Goal: Transaction & Acquisition: Purchase product/service

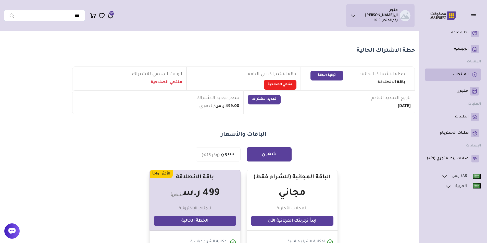
click at [457, 75] on p "المنتجات" at bounding box center [461, 74] width 16 height 5
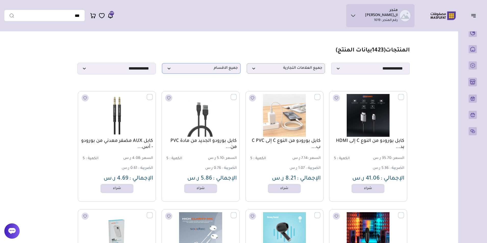
click at [202, 71] on span "جميع الاقسام" at bounding box center [201, 68] width 73 height 5
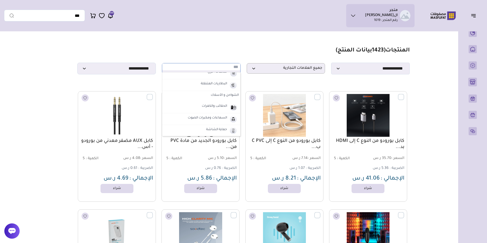
scroll to position [25, 0]
click at [225, 88] on label "الشواحن و الأسلاك" at bounding box center [201, 86] width 78 height 9
click at [212, 86] on label "الشواحن و الأسلاك" at bounding box center [209, 83] width 30 height 7
select select "*"
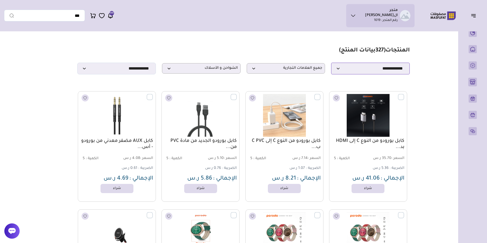
click at [337, 70] on select "**********" at bounding box center [370, 69] width 79 height 12
select select "********"
click at [331, 64] on select "**********" at bounding box center [370, 69] width 79 height 12
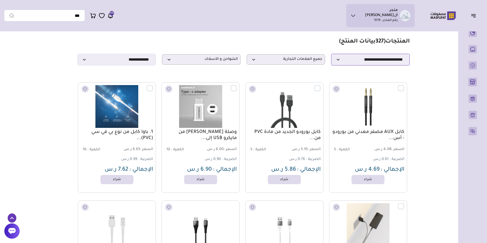
scroll to position [0, 0]
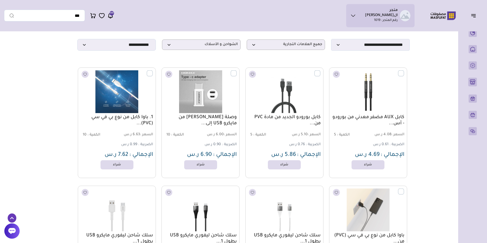
scroll to position [25, 0]
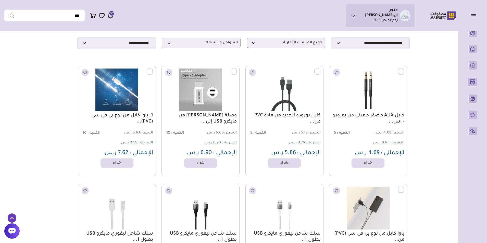
click at [11, 217] on icon at bounding box center [12, 218] width 9 height 9
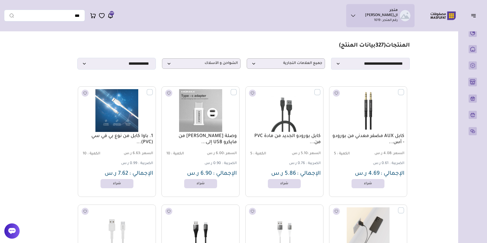
scroll to position [0, 0]
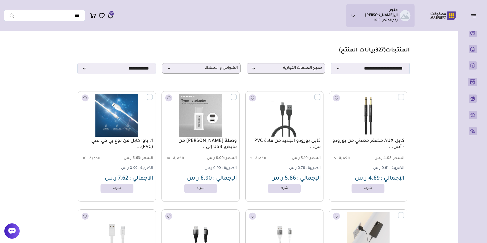
drag, startPoint x: -1, startPoint y: 98, endPoint x: -1, endPoint y: 115, distance: 17.3
drag, startPoint x: 2, startPoint y: 121, endPoint x: 1, endPoint y: 139, distance: 18.1
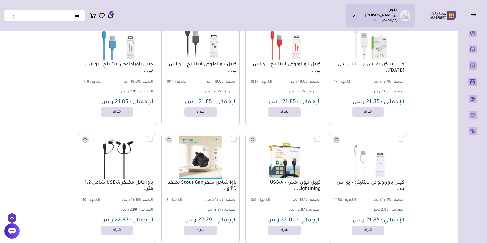
scroll to position [2916, 0]
click at [124, 235] on link "شراء" at bounding box center [117, 230] width 36 height 10
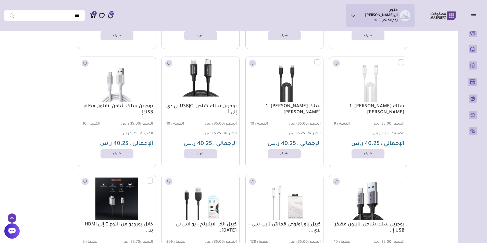
scroll to position [6525, 0]
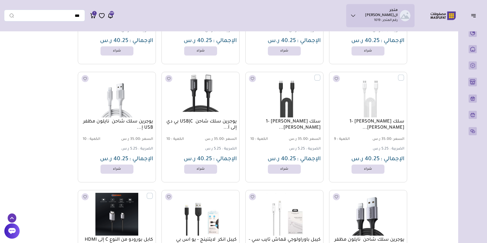
click at [9, 217] on icon at bounding box center [12, 218] width 9 height 9
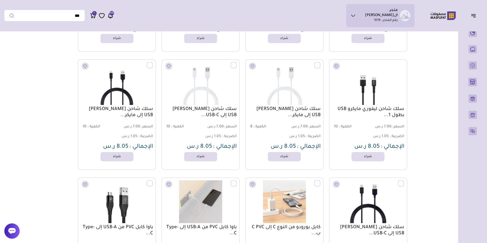
scroll to position [0, 0]
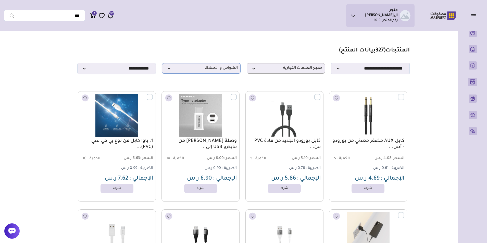
click at [223, 74] on p "الشواحن و الأسلاك" at bounding box center [201, 68] width 79 height 10
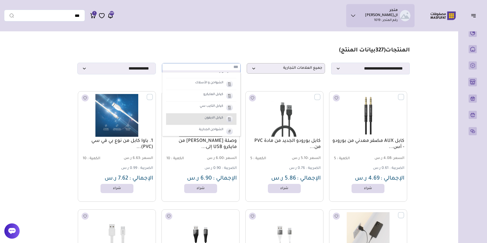
click at [214, 120] on label "كيابل الايفون" at bounding box center [214, 118] width 20 height 7
select select "**"
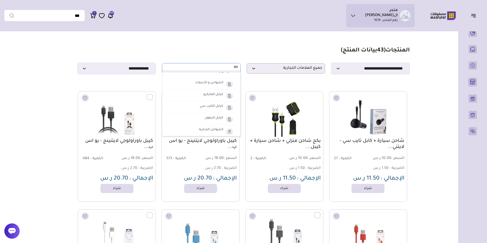
scroll to position [11, 0]
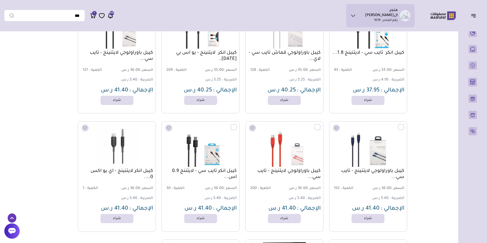
scroll to position [1035, 0]
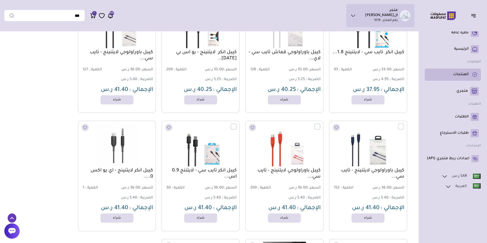
click at [466, 72] on p "المنتجات" at bounding box center [461, 74] width 16 height 5
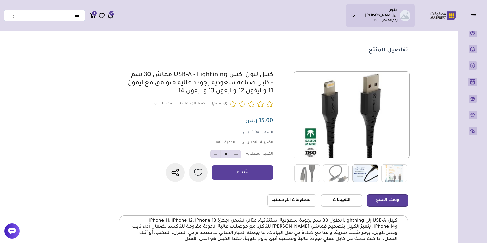
click at [366, 175] on img at bounding box center [364, 173] width 25 height 18
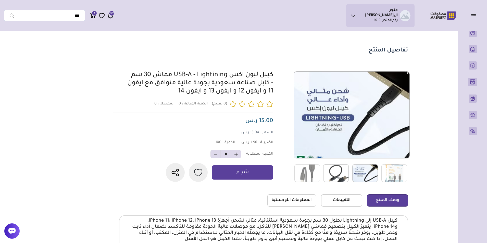
click at [338, 172] on img at bounding box center [335, 173] width 25 height 18
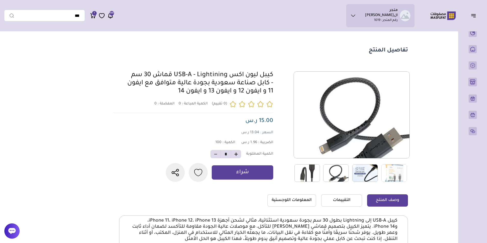
click at [305, 174] on img at bounding box center [306, 173] width 25 height 18
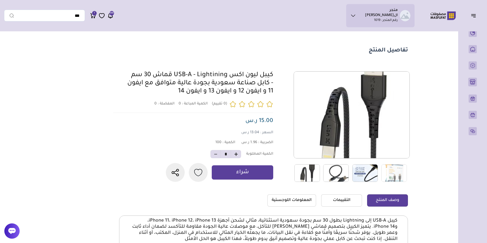
drag, startPoint x: 1, startPoint y: 101, endPoint x: 2, endPoint y: 110, distance: 9.2
click at [2, 110] on div "متجر الفيصل رقم المتجر : 1019 محفظتي اشتراكي * *" at bounding box center [243, 149] width 487 height 239
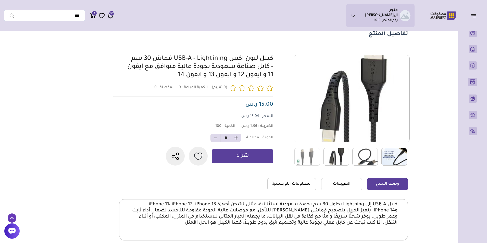
scroll to position [25, 0]
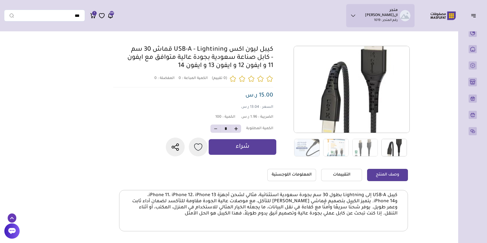
click at [244, 151] on p "شراء" at bounding box center [242, 147] width 14 height 8
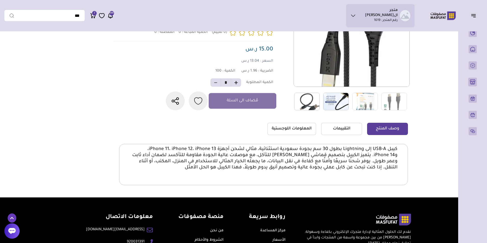
scroll to position [71, 0]
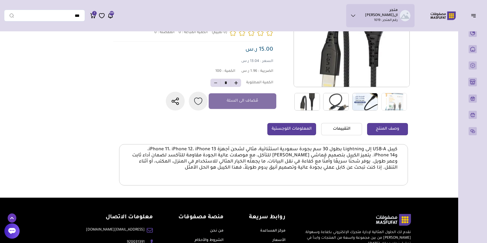
click at [273, 135] on link "المعلومات اللوجستية" at bounding box center [291, 129] width 49 height 12
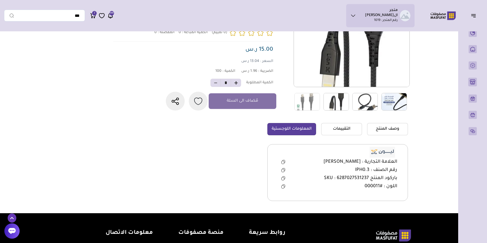
click at [376, 157] on img at bounding box center [381, 152] width 25 height 11
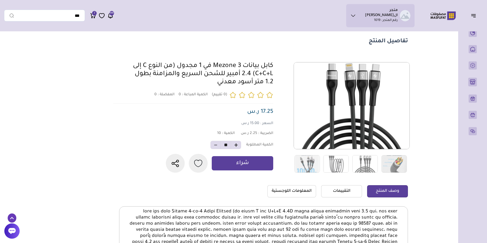
scroll to position [10, 0]
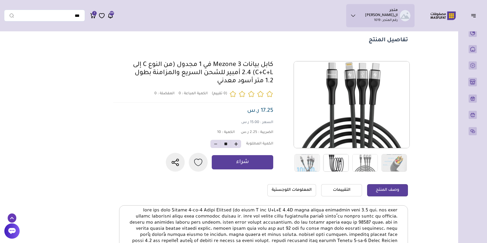
click at [335, 163] on img at bounding box center [335, 163] width 25 height 18
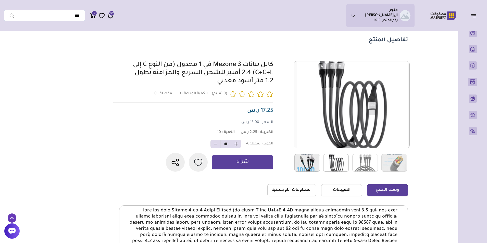
click at [314, 163] on img at bounding box center [306, 163] width 25 height 18
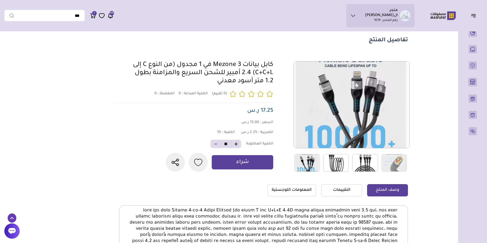
click at [360, 164] on img at bounding box center [364, 163] width 25 height 18
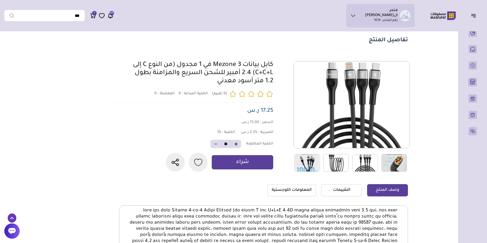
click at [393, 163] on img at bounding box center [393, 163] width 25 height 18
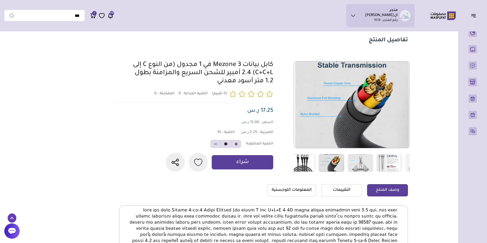
drag, startPoint x: 388, startPoint y: 163, endPoint x: 325, endPoint y: 166, distance: 62.8
click at [325, 166] on img at bounding box center [330, 163] width 25 height 18
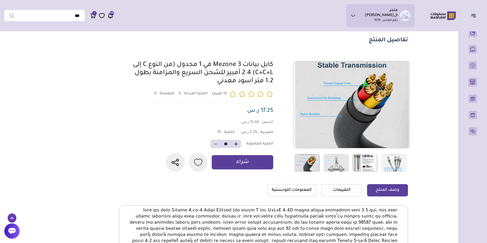
click at [361, 161] on img at bounding box center [364, 163] width 25 height 18
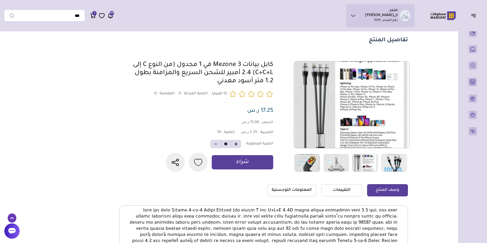
click at [388, 160] on img at bounding box center [393, 163] width 25 height 18
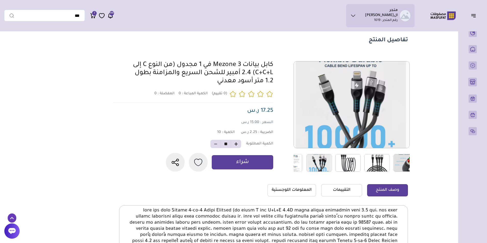
drag, startPoint x: 394, startPoint y: 162, endPoint x: 318, endPoint y: 162, distance: 76.5
click at [318, 162] on div at bounding box center [479, 163] width 406 height 18
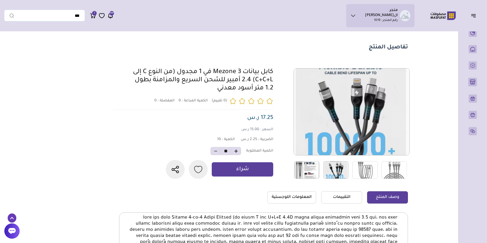
scroll to position [0, 0]
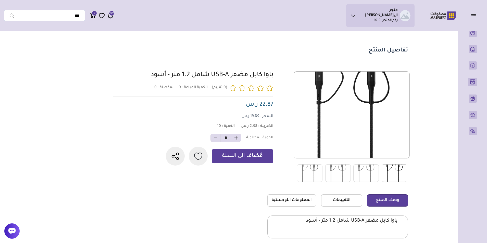
click at [397, 169] on img at bounding box center [393, 173] width 25 height 18
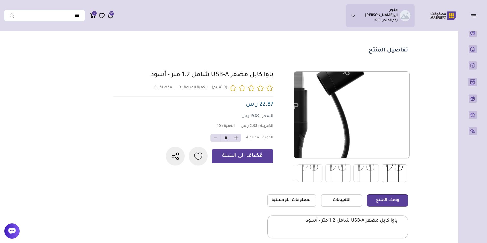
click at [390, 79] on img at bounding box center [351, 115] width 115 height 150
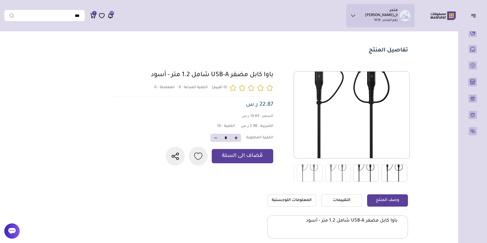
click at [368, 172] on img at bounding box center [365, 173] width 25 height 18
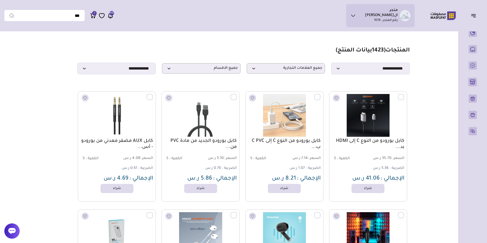
click at [356, 15] on icon at bounding box center [353, 15] width 6 height 6
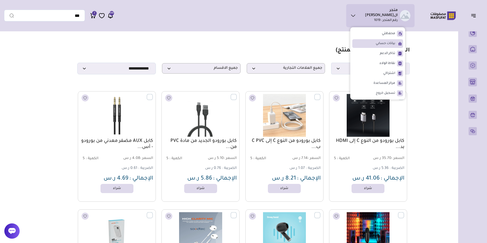
click at [389, 41] on span "بيانات حسابي" at bounding box center [384, 43] width 19 height 5
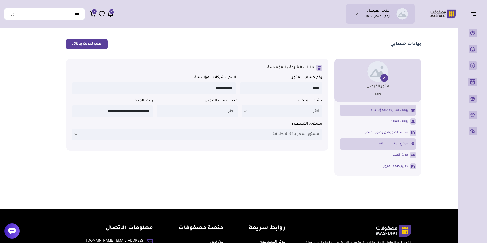
click at [399, 147] on link "موقع المتجر وعنوانه" at bounding box center [377, 144] width 76 height 9
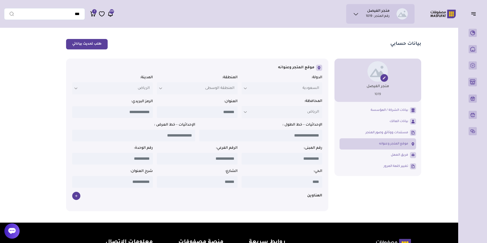
click at [83, 45] on button "طلب تحديث بياناتي" at bounding box center [87, 44] width 42 height 10
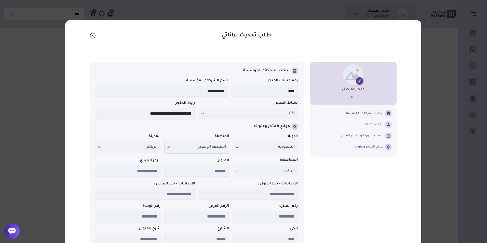
click at [170, 148] on icon at bounding box center [168, 147] width 4 height 4
click at [233, 160] on div "المحافظة: ****** الرياض الرياض العنوان: الرمز البريدي:" at bounding box center [197, 170] width 202 height 24
click at [105, 150] on p "الرياض" at bounding box center [128, 147] width 64 height 12
click at [179, 130] on div "موقع المتجر وعنوانه" at bounding box center [197, 127] width 202 height 6
click at [93, 36] on icon "Close" at bounding box center [93, 36] width 6 height 6
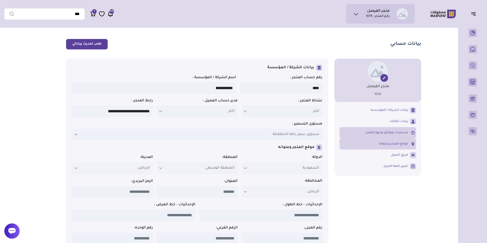
click at [394, 135] on span "مستندات ووثائق وصور المتجر" at bounding box center [386, 132] width 43 height 5
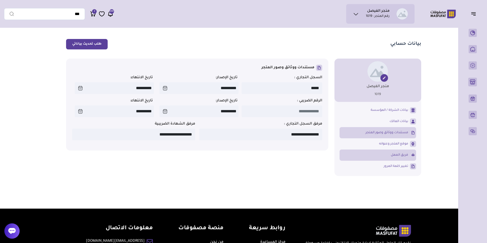
click at [392, 155] on span "فريق العمل" at bounding box center [398, 155] width 17 height 5
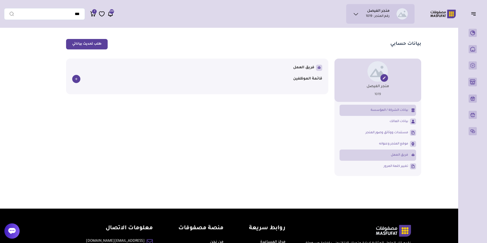
click at [386, 110] on span "بيانات الشركة / المؤسسة" at bounding box center [388, 110] width 37 height 5
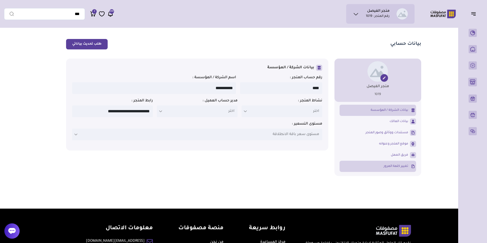
click at [397, 168] on span "تغيير كلمة المرور" at bounding box center [395, 166] width 24 height 5
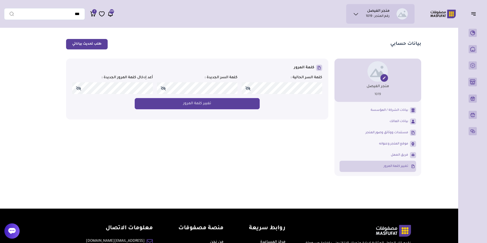
click at [164, 89] on span at bounding box center [163, 88] width 5 height 4
click at [185, 105] on button "تغيير كلمة المرور" at bounding box center [197, 103] width 125 height 11
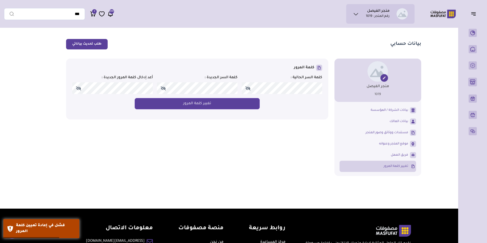
click at [247, 89] on span at bounding box center [247, 88] width 5 height 4
click at [163, 90] on span at bounding box center [163, 88] width 5 height 4
click at [77, 89] on span at bounding box center [78, 88] width 5 height 4
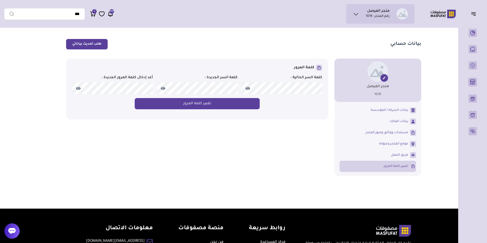
click at [200, 104] on button "تغيير كلمة المرور" at bounding box center [197, 103] width 125 height 11
click at [211, 101] on button "تغيير كلمة المرور" at bounding box center [197, 103] width 125 height 11
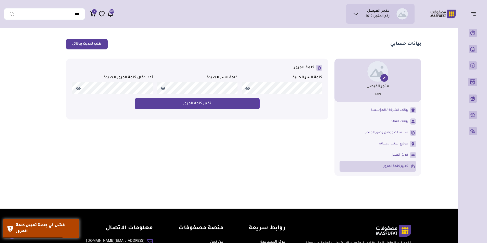
click at [93, 14] on icon at bounding box center [93, 14] width 6 height 6
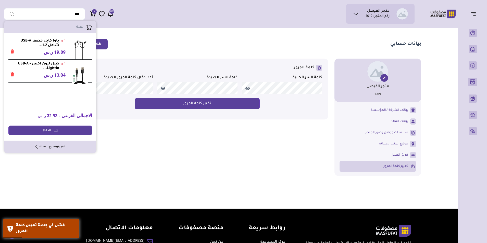
click at [12, 75] on icon "Remove" at bounding box center [12, 74] width 4 height 4
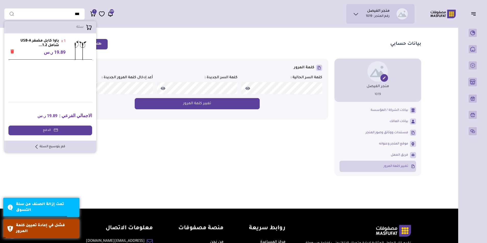
click at [58, 147] on link "قم بتوسيع السلة" at bounding box center [50, 147] width 30 height 5
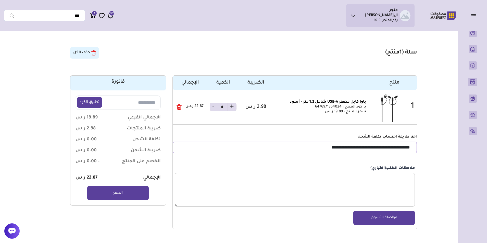
click at [395, 153] on select "**********" at bounding box center [295, 148] width 244 height 12
select select "**"
click at [173, 147] on select "**********" at bounding box center [295, 148] width 244 height 12
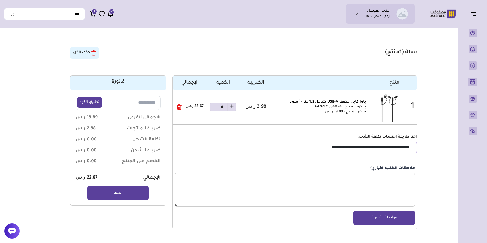
click at [397, 153] on select "**********" at bounding box center [295, 148] width 244 height 12
select select "**"
click at [173, 147] on select "**********" at bounding box center [295, 148] width 244 height 12
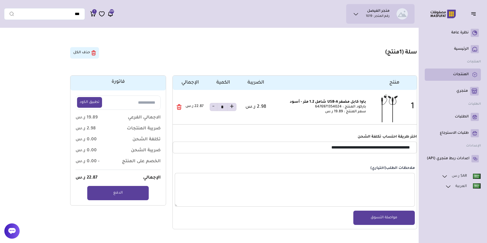
click at [461, 70] on li "المنتجات" at bounding box center [452, 75] width 56 height 12
click at [453, 74] on p "المنتجات" at bounding box center [461, 74] width 16 height 5
